Goal: Information Seeking & Learning: Learn about a topic

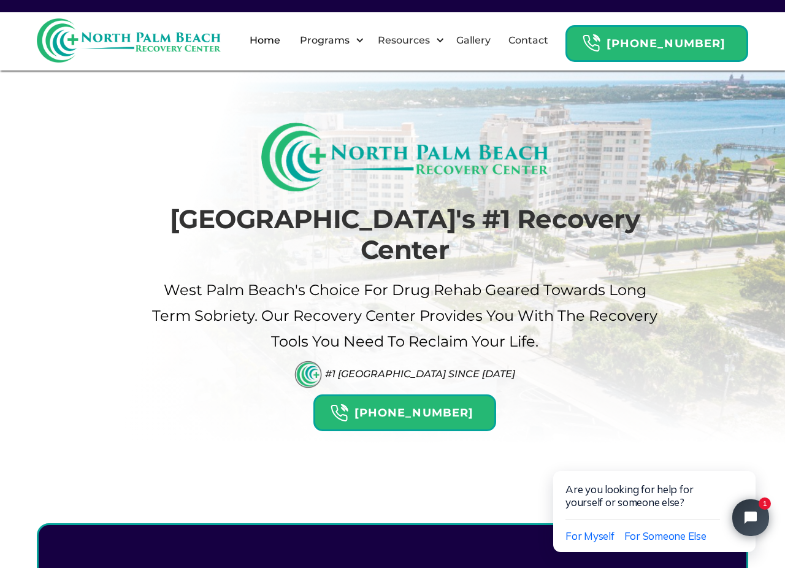
drag, startPoint x: 317, startPoint y: 400, endPoint x: 255, endPoint y: 12, distance: 393.2
click at [480, 39] on link "Gallery" at bounding box center [473, 40] width 49 height 39
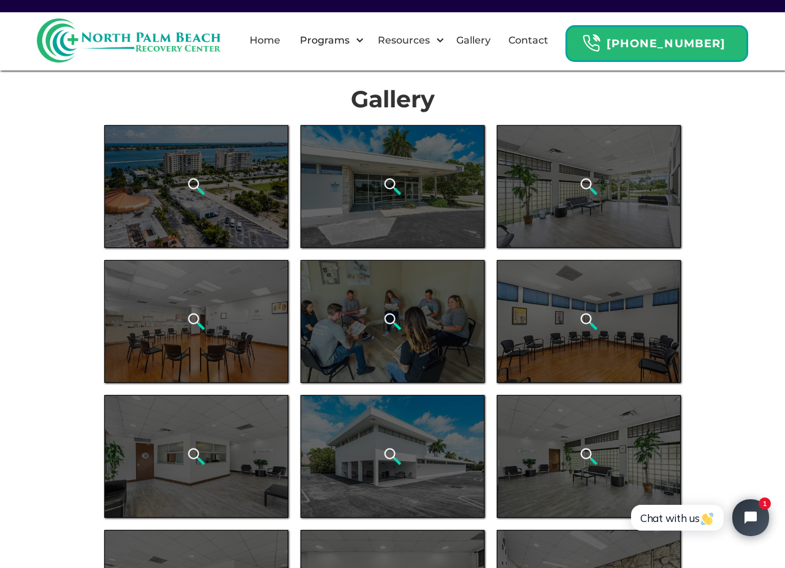
drag, startPoint x: 275, startPoint y: 290, endPoint x: 258, endPoint y: 132, distance: 158.5
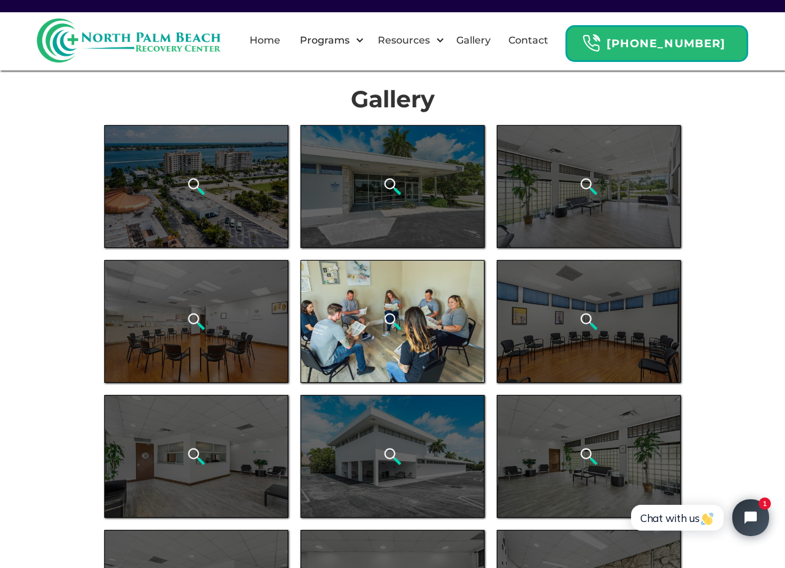
click at [340, 315] on div "open lightbox" at bounding box center [393, 321] width 184 height 123
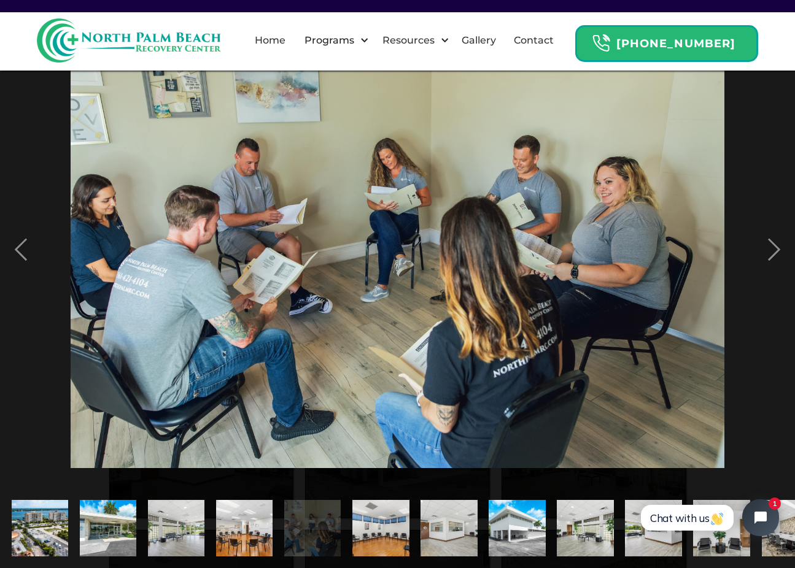
click at [395, 523] on img "show item 6 of 21" at bounding box center [380, 528] width 85 height 57
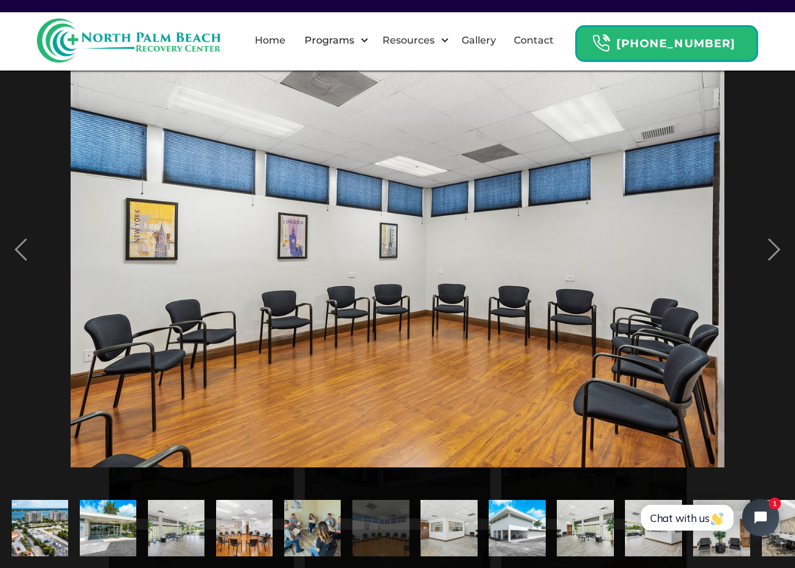
click at [432, 518] on img "show item 7 of 21" at bounding box center [448, 528] width 85 height 57
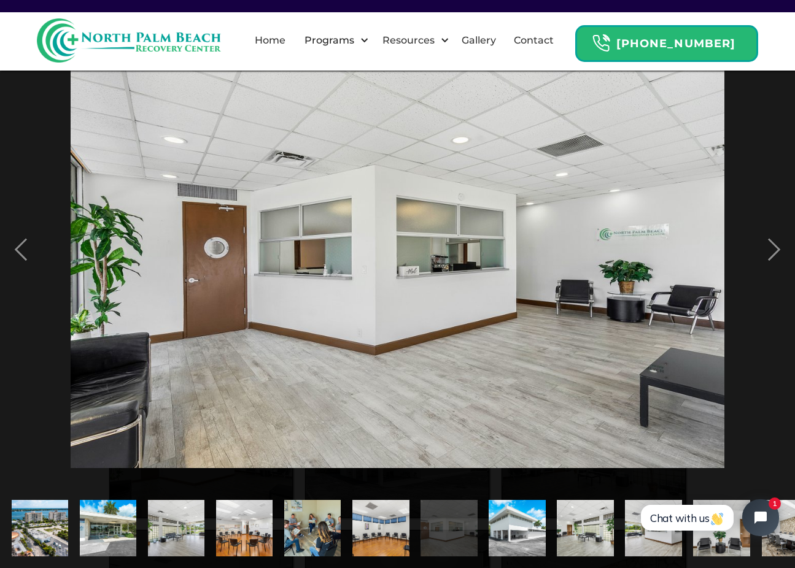
click at [525, 528] on img "show item 8 of 21" at bounding box center [516, 528] width 85 height 57
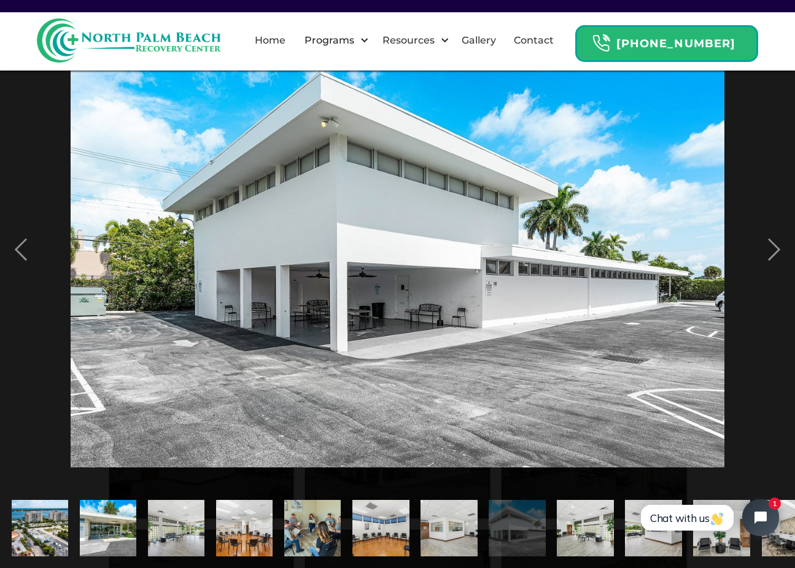
click at [580, 531] on img "show item 9 of 21" at bounding box center [584, 528] width 85 height 57
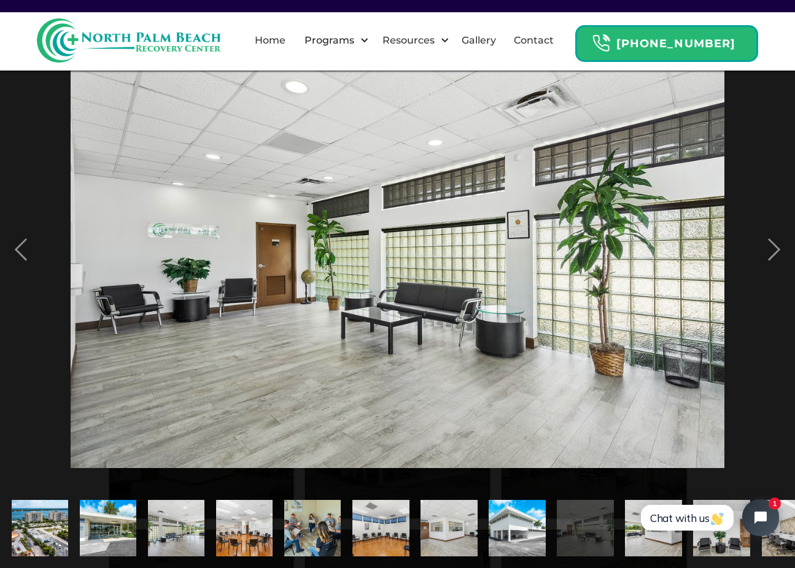
click html "Chat with us 1"
click at [772, 244] on div "next image" at bounding box center [774, 250] width 42 height 477
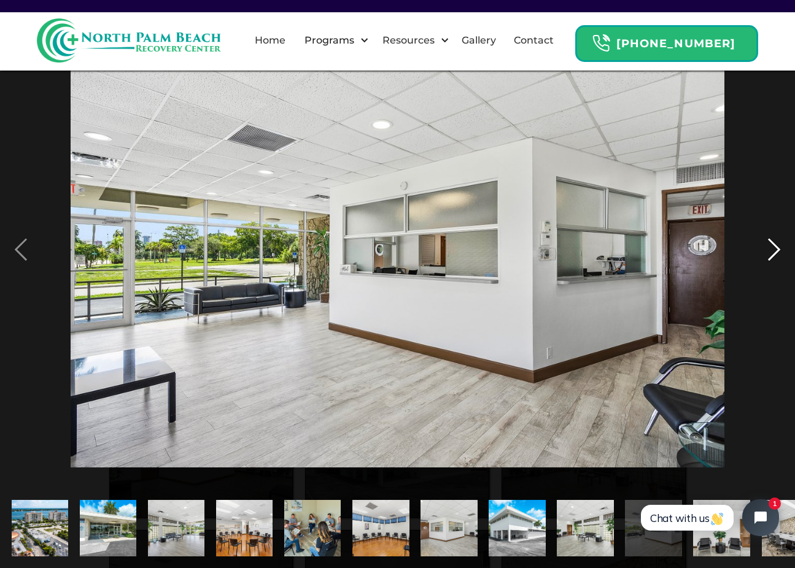
click at [772, 244] on div "next image" at bounding box center [774, 250] width 42 height 477
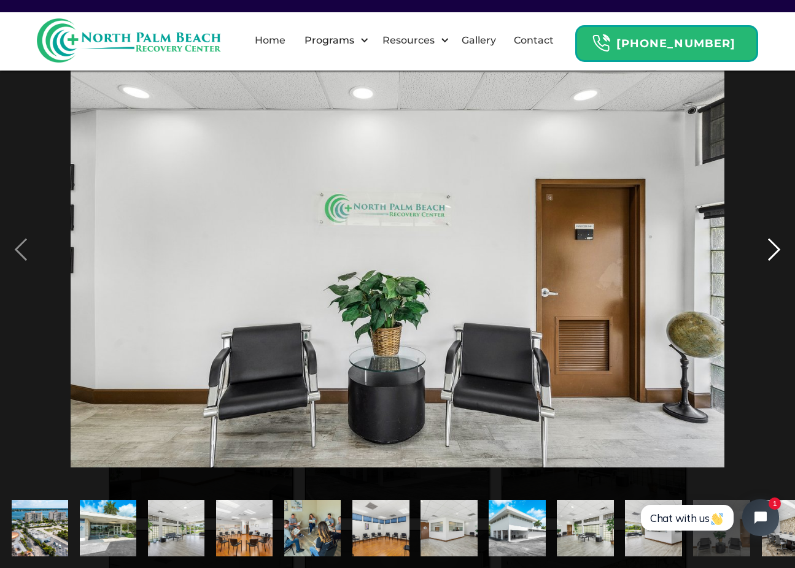
click at [772, 244] on div "next image" at bounding box center [774, 250] width 42 height 477
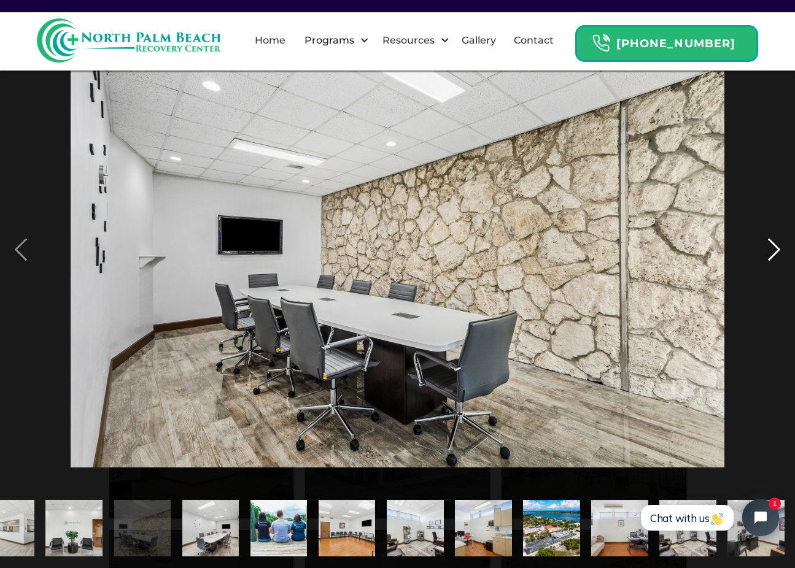
click at [772, 244] on div "next image" at bounding box center [774, 250] width 42 height 477
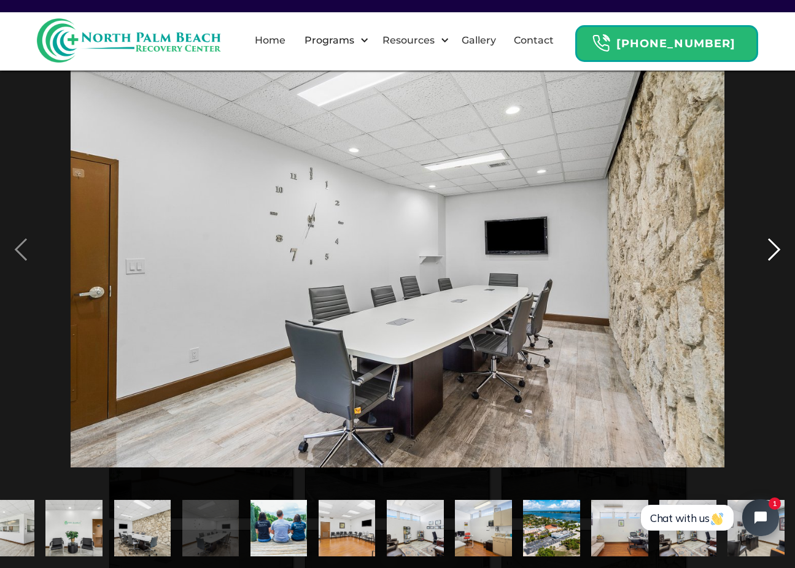
scroll to position [0, 648]
click at [772, 244] on div "next image" at bounding box center [774, 250] width 42 height 477
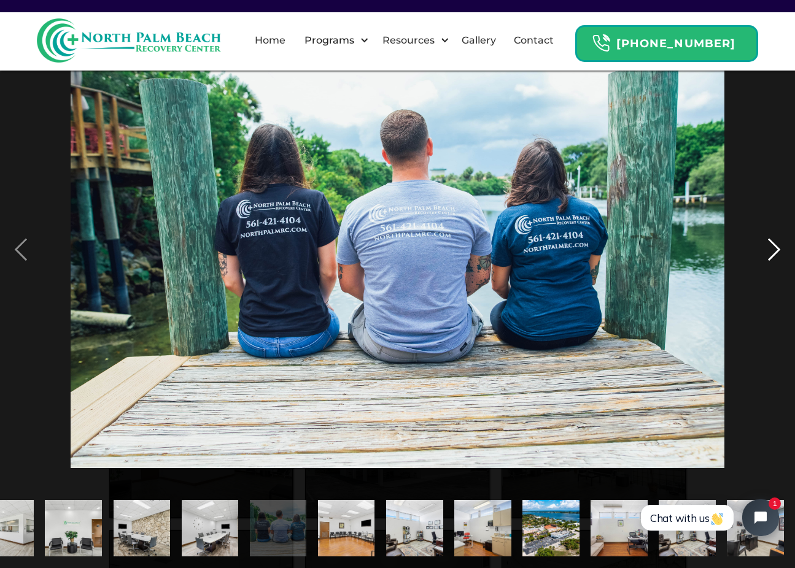
click at [772, 244] on div "next image" at bounding box center [774, 250] width 42 height 477
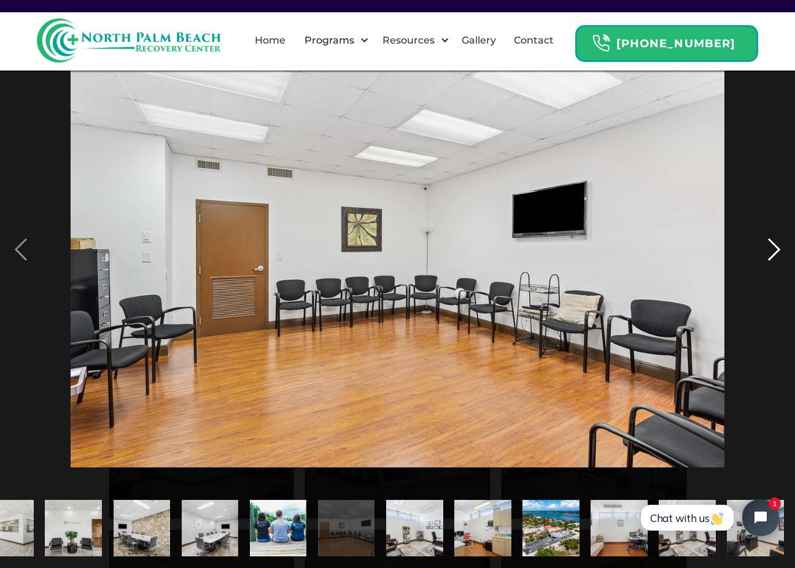
click at [772, 244] on div "next image" at bounding box center [774, 250] width 42 height 477
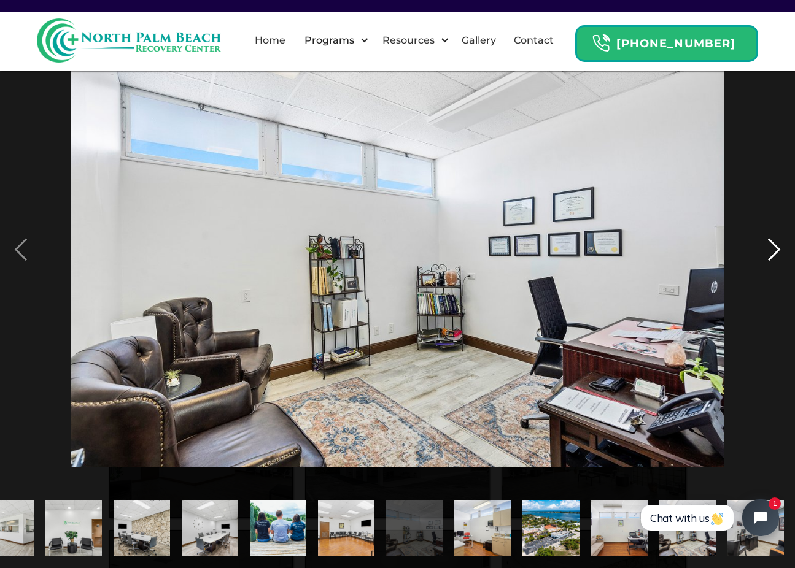
click at [772, 244] on div "next image" at bounding box center [774, 250] width 42 height 477
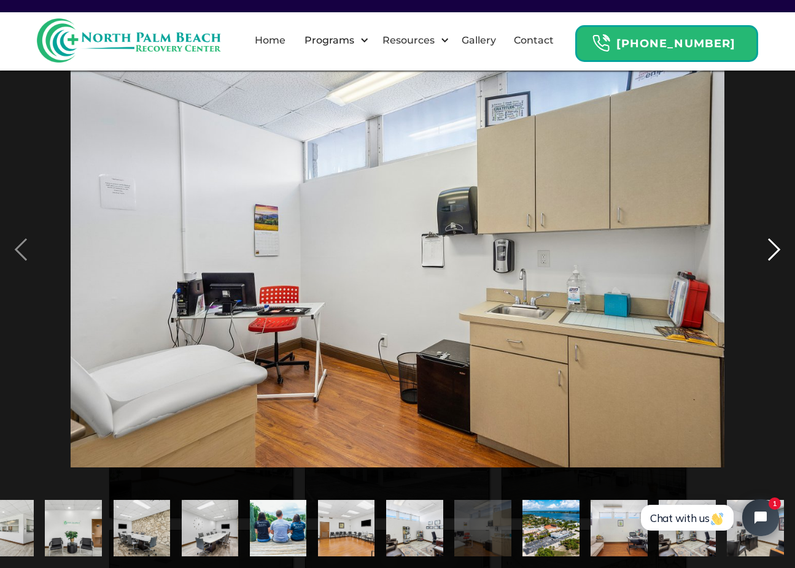
click at [772, 244] on div "next image" at bounding box center [774, 250] width 42 height 477
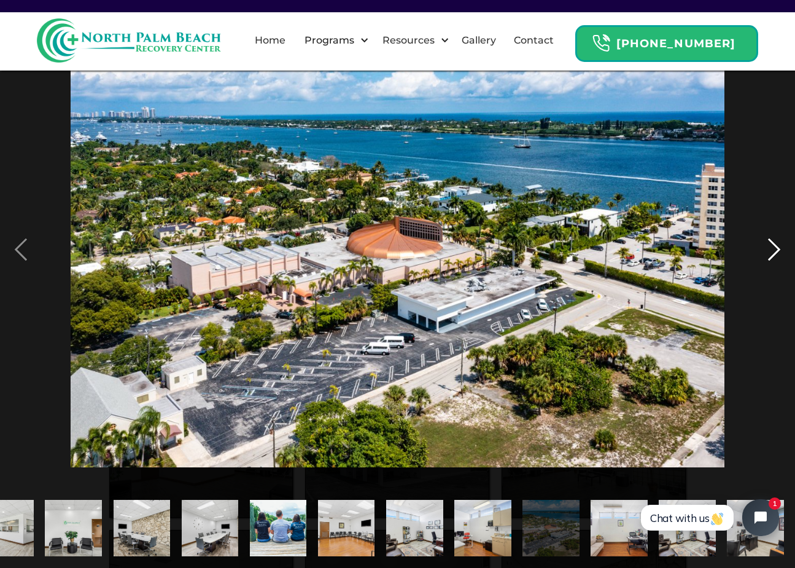
click at [772, 244] on div "next image" at bounding box center [774, 250] width 42 height 477
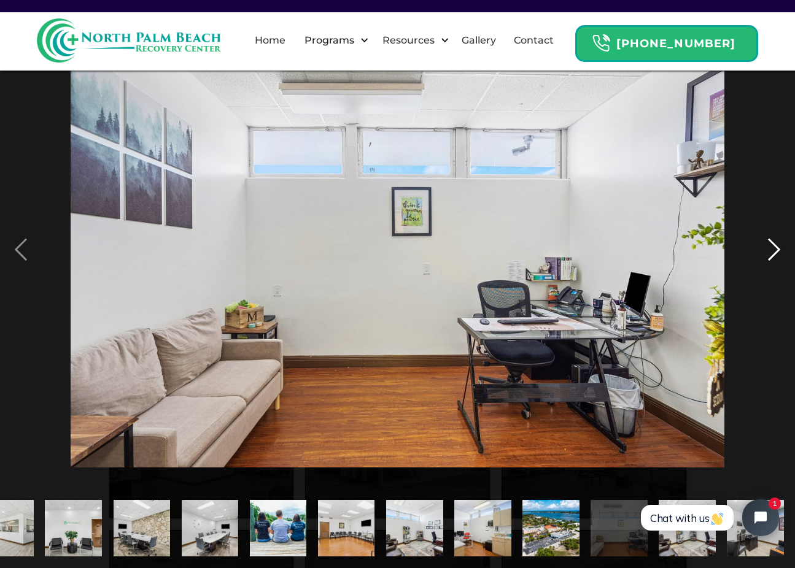
click at [772, 244] on div "next image" at bounding box center [774, 250] width 42 height 477
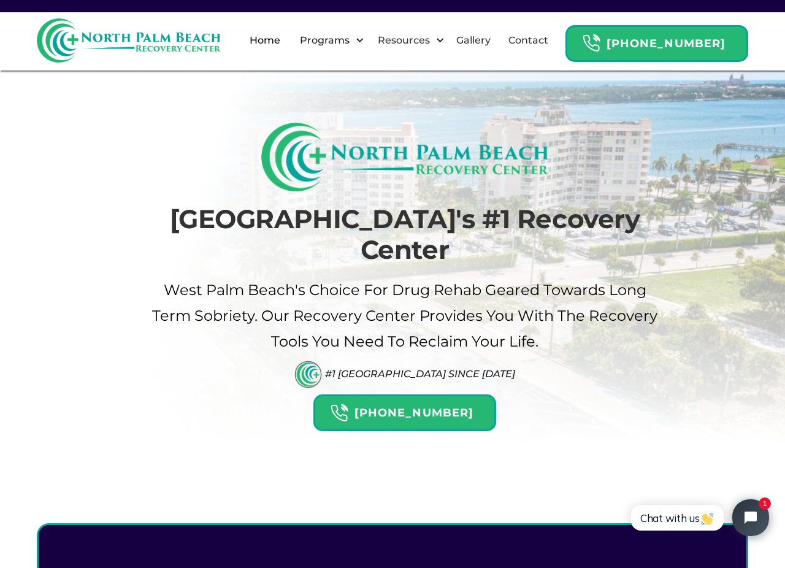
drag, startPoint x: 346, startPoint y: 466, endPoint x: 175, endPoint y: -70, distance: 562.1
